Goal: Task Accomplishment & Management: Complete application form

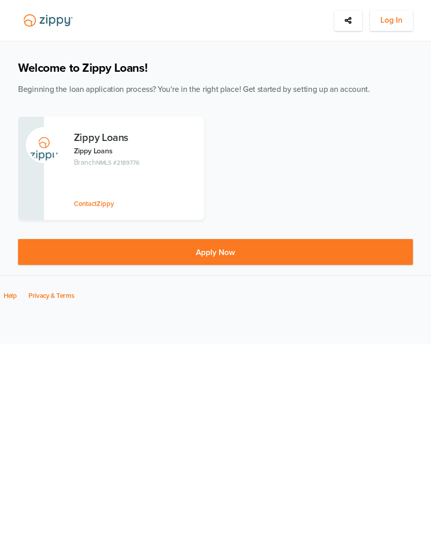
click at [388, 23] on span "Log In" at bounding box center [391, 20] width 22 height 13
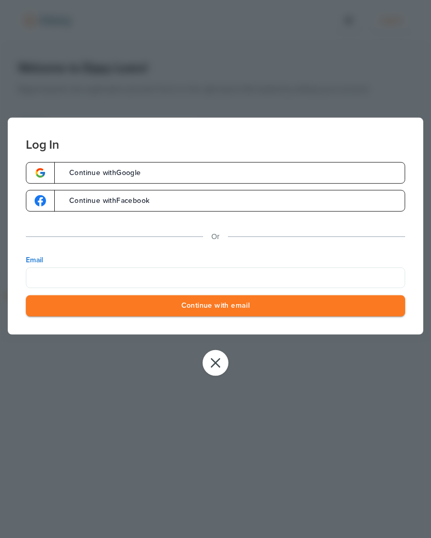
click at [341, 54] on div "Log In Continue with Google Continue with Facebook Or Email Continue with email…" at bounding box center [215, 269] width 431 height 538
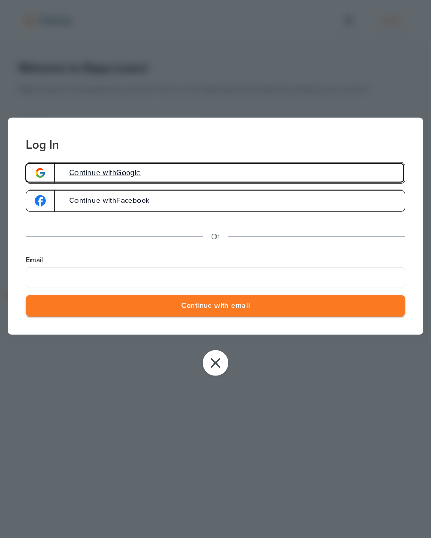
click at [332, 175] on link "Continue with Google" at bounding box center [215, 173] width 379 height 22
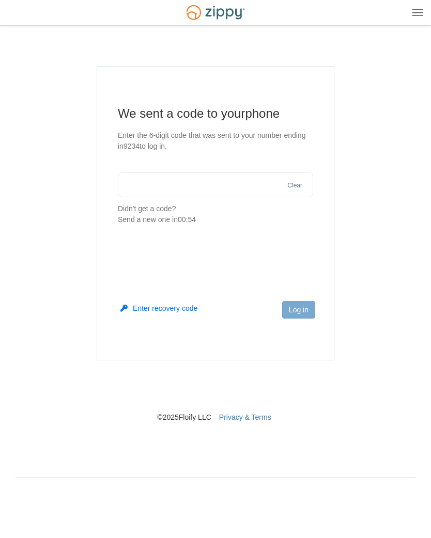
click at [161, 189] on input "text" at bounding box center [215, 184] width 195 height 25
type input "******"
click at [287, 310] on button "Log in" at bounding box center [298, 310] width 33 height 18
